Goal: Information Seeking & Learning: Find specific fact

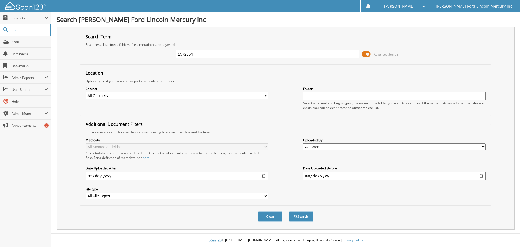
type input "2572854"
click at [289, 211] on button "Search" at bounding box center [301, 216] width 24 height 10
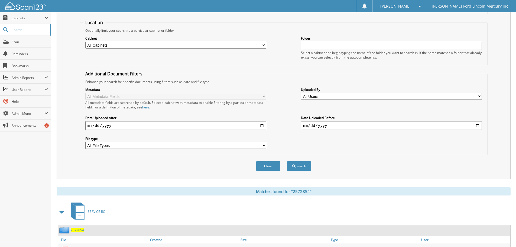
scroll to position [77, 0]
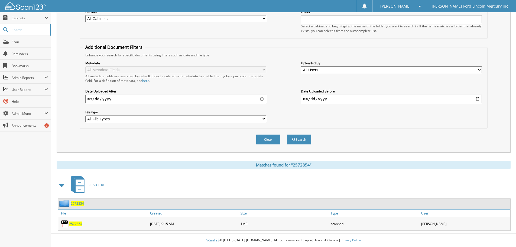
click at [76, 222] on span "2572854" at bounding box center [75, 223] width 13 height 5
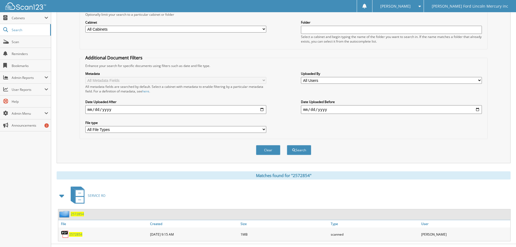
scroll to position [0, 0]
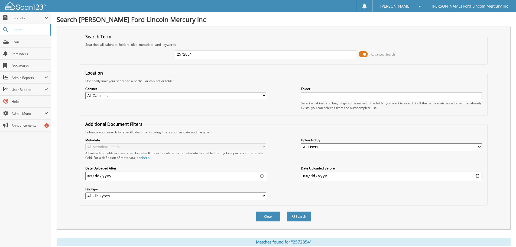
drag, startPoint x: 203, startPoint y: 54, endPoint x: 159, endPoint y: 49, distance: 44.4
click at [159, 49] on div "2572854 Advanced Search" at bounding box center [284, 54] width 402 height 15
type input "25110367"
click at [287, 211] on button "Search" at bounding box center [299, 216] width 24 height 10
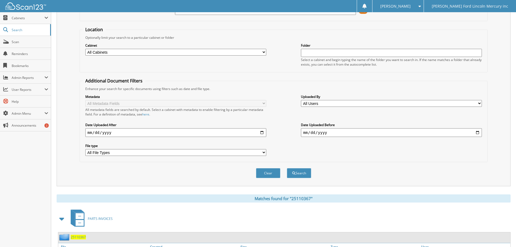
scroll to position [86, 0]
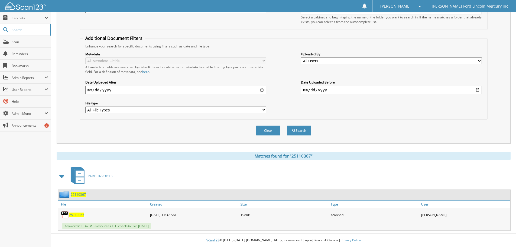
click at [79, 213] on span "25110367" at bounding box center [76, 214] width 15 height 5
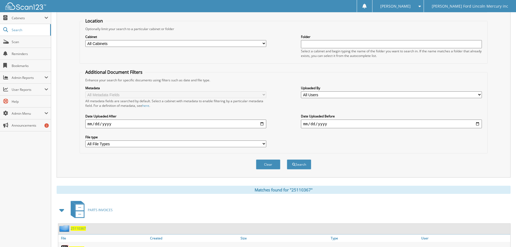
scroll to position [0, 0]
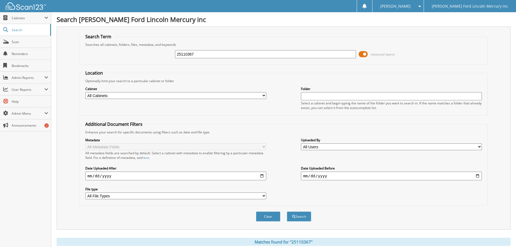
drag, startPoint x: 139, startPoint y: 49, endPoint x: 120, endPoint y: 46, distance: 19.5
click at [127, 48] on div "25110367 Advanced Search" at bounding box center [284, 54] width 402 height 15
type input "3050441414"
click at [287, 211] on button "Search" at bounding box center [299, 216] width 24 height 10
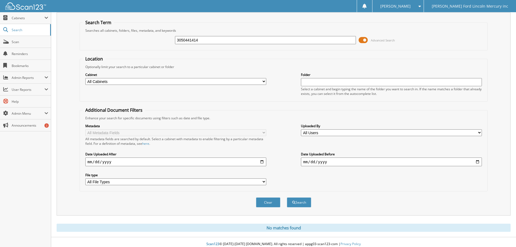
scroll to position [18, 0]
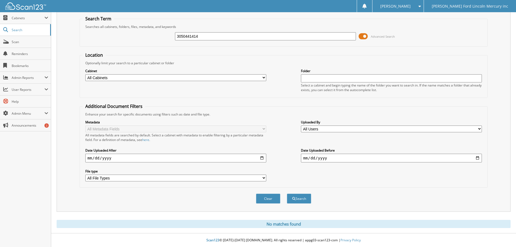
drag, startPoint x: 204, startPoint y: 35, endPoint x: 81, endPoint y: 24, distance: 124.0
click at [116, 29] on div "3050441414 Advanced Search" at bounding box center [284, 36] width 402 height 15
type input "25110409"
click at [287, 193] on button "Search" at bounding box center [299, 198] width 24 height 10
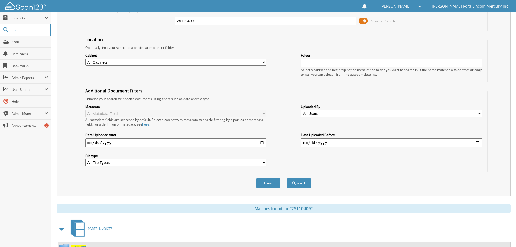
scroll to position [86, 0]
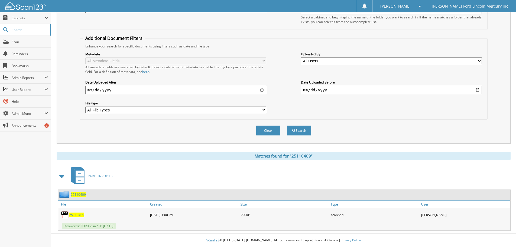
click at [78, 213] on span "25110409" at bounding box center [76, 214] width 15 height 5
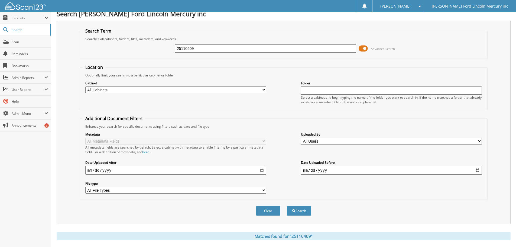
scroll to position [0, 0]
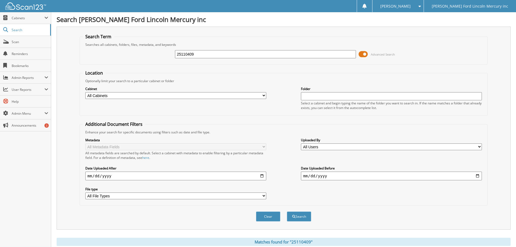
click at [150, 48] on div "25110409 Advanced Search" at bounding box center [284, 54] width 402 height 15
type input "25110368"
click at [287, 211] on button "Search" at bounding box center [299, 216] width 24 height 10
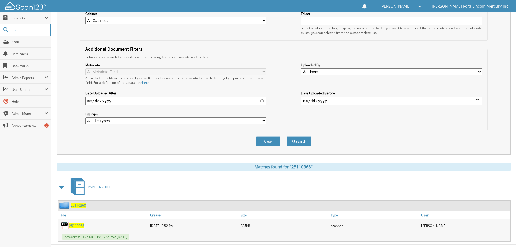
scroll to position [86, 0]
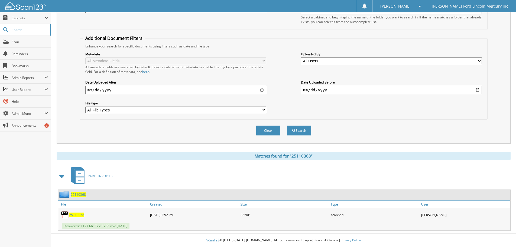
click at [77, 216] on span "25110368" at bounding box center [76, 214] width 15 height 5
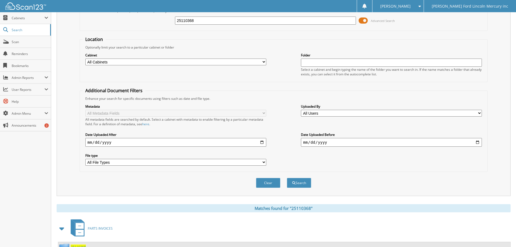
scroll to position [0, 0]
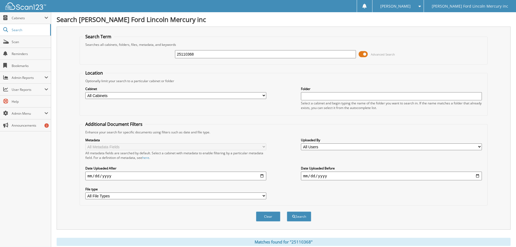
click at [145, 51] on div "25110368 Advanced Search" at bounding box center [284, 54] width 402 height 15
type input "2575301"
click at [287, 211] on button "Search" at bounding box center [299, 216] width 24 height 10
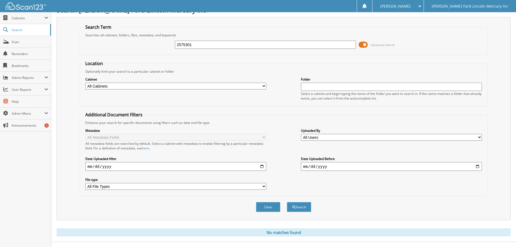
scroll to position [18, 0]
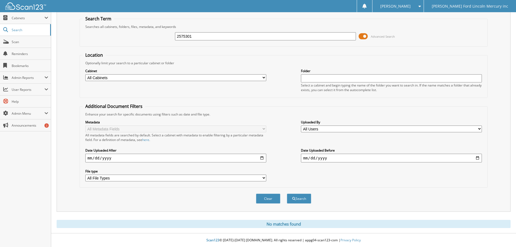
drag, startPoint x: 209, startPoint y: 37, endPoint x: 120, endPoint y: 33, distance: 88.4
click at [130, 33] on div "2575301 Advanced Search" at bounding box center [284, 36] width 402 height 15
type input "2573016"
click at [287, 193] on button "Search" at bounding box center [299, 198] width 24 height 10
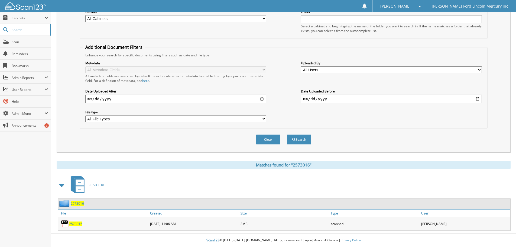
click at [77, 224] on span "2573016" at bounding box center [75, 223] width 13 height 5
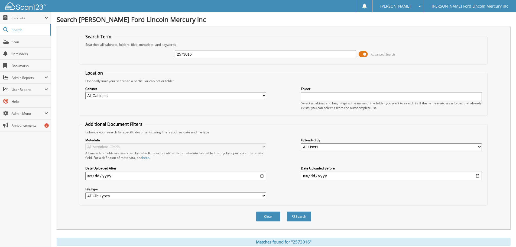
drag, startPoint x: 202, startPoint y: 54, endPoint x: 74, endPoint y: 52, distance: 127.9
click at [155, 49] on div "2573016 Advanced Search" at bounding box center [284, 54] width 402 height 15
type input "2572340"
click at [287, 211] on button "Search" at bounding box center [299, 216] width 24 height 10
click at [20, 42] on span "Scan" at bounding box center [30, 42] width 37 height 5
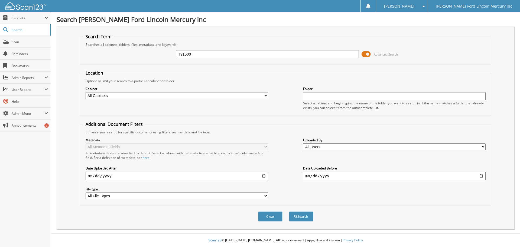
type input "T91500"
click at [289, 211] on button "Search" at bounding box center [301, 216] width 24 height 10
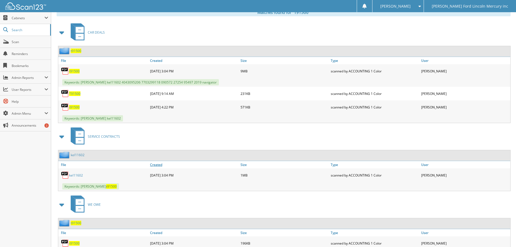
scroll to position [244, 0]
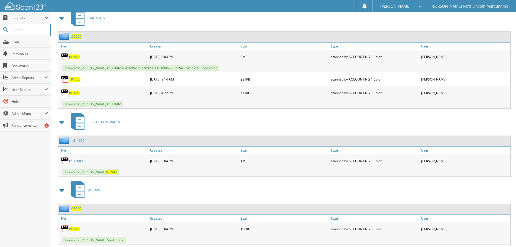
click at [74, 160] on link "kel11602" at bounding box center [76, 160] width 14 height 5
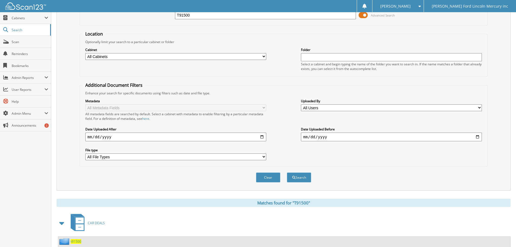
scroll to position [0, 0]
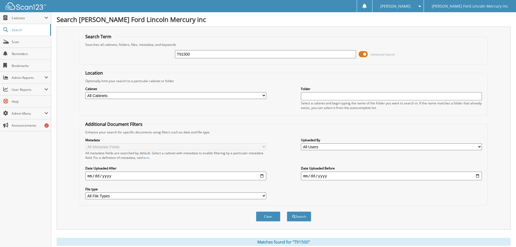
click at [158, 49] on div "T91500 Advanced Search" at bounding box center [284, 54] width 402 height 15
type input "2570918"
click at [287, 211] on button "Search" at bounding box center [299, 216] width 24 height 10
drag, startPoint x: 199, startPoint y: 56, endPoint x: 128, endPoint y: 51, distance: 71.5
click at [153, 53] on div "2570918 Advanced Search" at bounding box center [284, 54] width 402 height 15
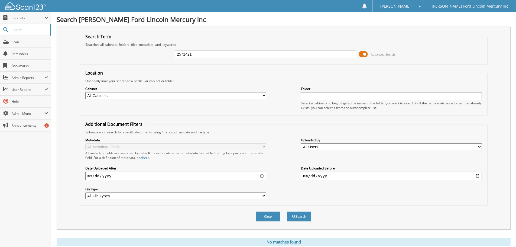
type input "2571421"
click at [287, 211] on button "Search" at bounding box center [299, 216] width 24 height 10
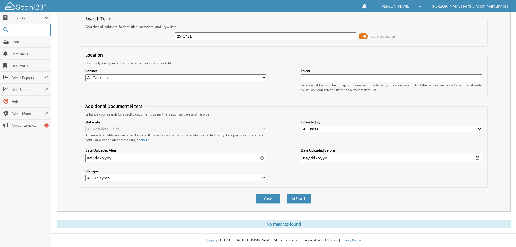
drag, startPoint x: 202, startPoint y: 35, endPoint x: 88, endPoint y: 33, distance: 114.1
click at [100, 34] on div "2571421 Advanced Search" at bounding box center [284, 36] width 402 height 15
type input "72047"
click at [287, 193] on button "Search" at bounding box center [299, 198] width 24 height 10
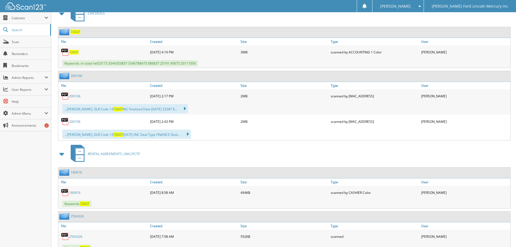
scroll to position [1084, 0]
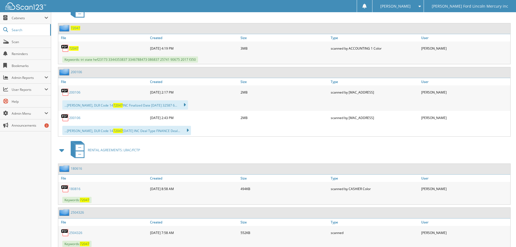
click at [78, 190] on link "180816" at bounding box center [74, 188] width 11 height 5
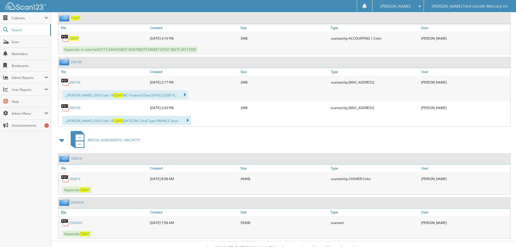
scroll to position [1102, 0]
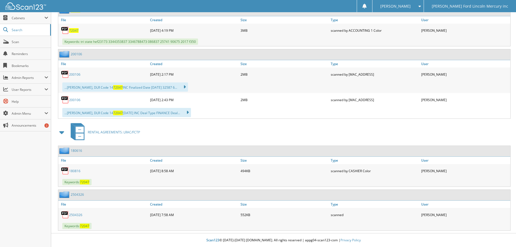
click at [79, 215] on link "2504326" at bounding box center [75, 214] width 13 height 5
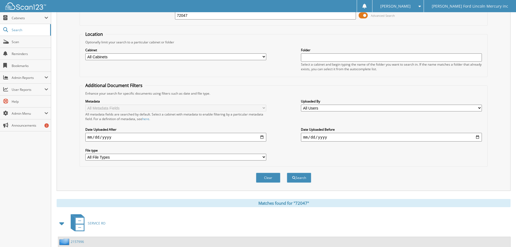
scroll to position [0, 0]
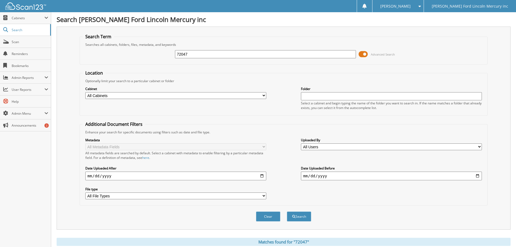
drag, startPoint x: 175, startPoint y: 52, endPoint x: 92, endPoint y: 59, distance: 84.0
click at [158, 50] on div "72047 Advanced Search" at bounding box center [284, 54] width 402 height 15
type input "2572715"
click at [287, 211] on button "Search" at bounding box center [299, 216] width 24 height 10
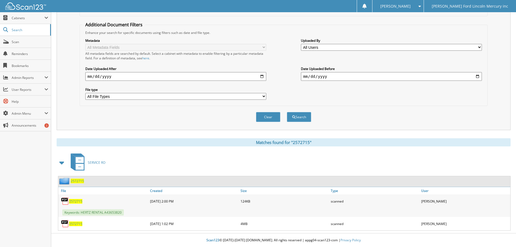
click at [77, 200] on span "2572715" at bounding box center [75, 201] width 13 height 5
click at [80, 224] on span "2572715" at bounding box center [75, 223] width 13 height 5
click at [18, 40] on span "Scan" at bounding box center [30, 42] width 37 height 5
